Goal: Information Seeking & Learning: Learn about a topic

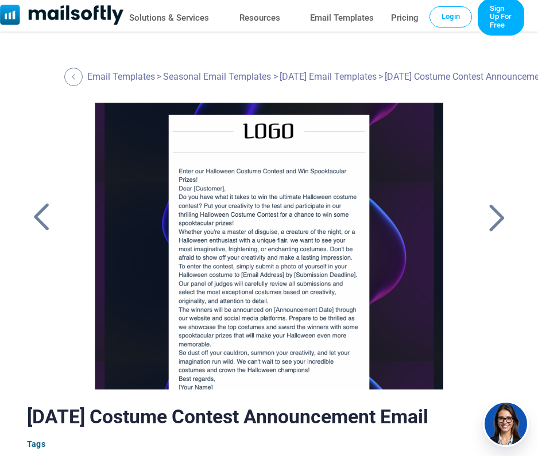
click at [497, 219] on div at bounding box center [496, 218] width 29 height 30
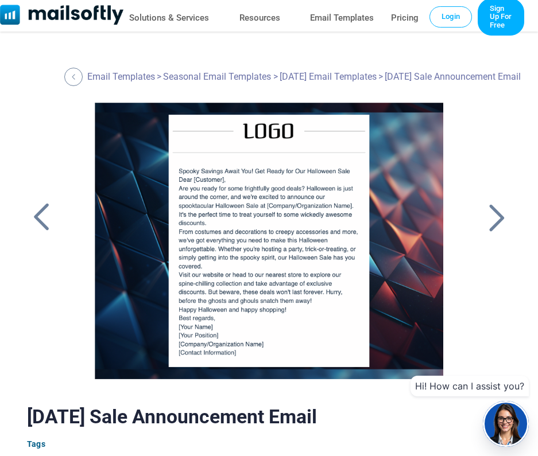
click at [499, 218] on div at bounding box center [496, 218] width 29 height 30
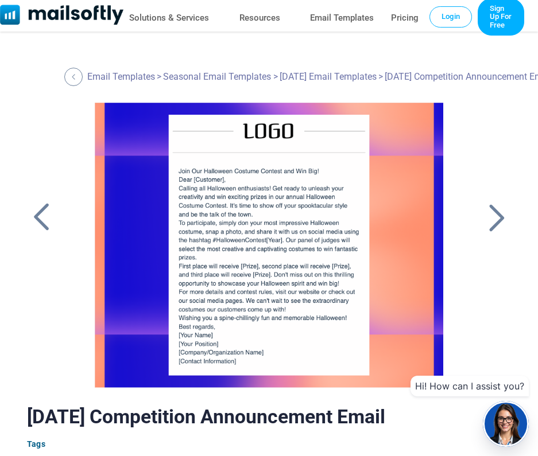
click at [499, 218] on div at bounding box center [496, 218] width 29 height 30
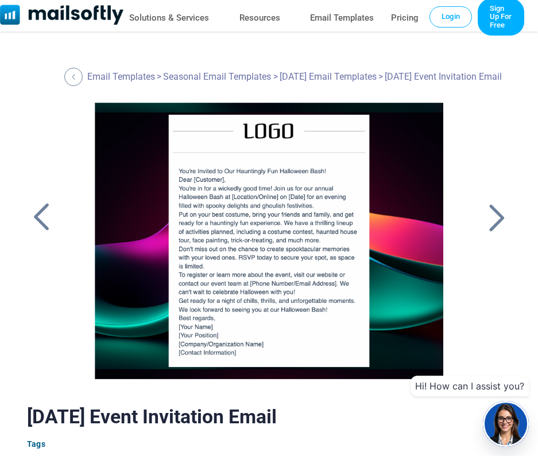
click at [499, 218] on div at bounding box center [496, 218] width 29 height 30
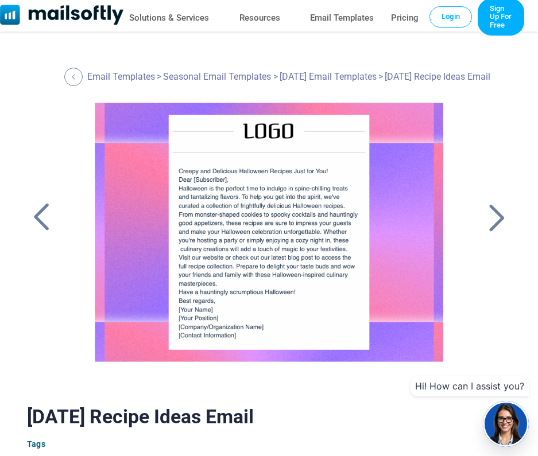
click at [499, 223] on div at bounding box center [496, 218] width 29 height 30
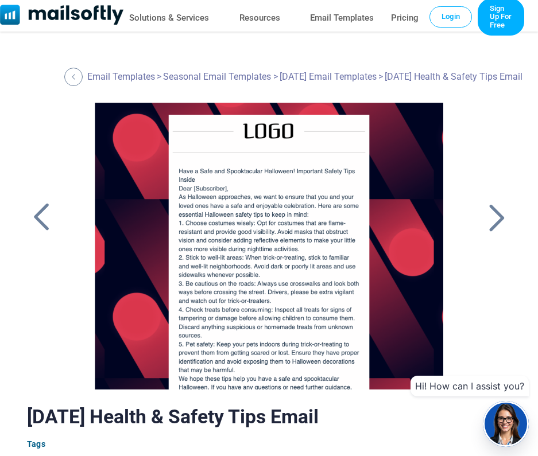
click at [495, 221] on div at bounding box center [496, 218] width 29 height 30
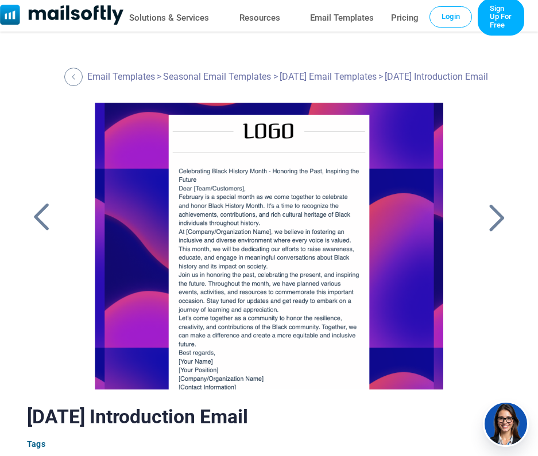
click at [496, 221] on div at bounding box center [496, 218] width 29 height 30
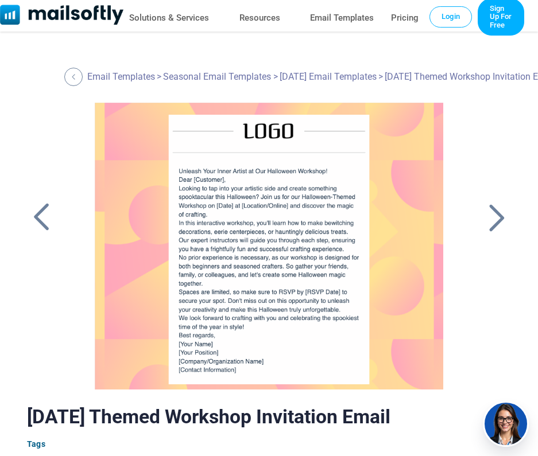
click at [496, 221] on div at bounding box center [496, 218] width 29 height 30
